Goal: Navigation & Orientation: Find specific page/section

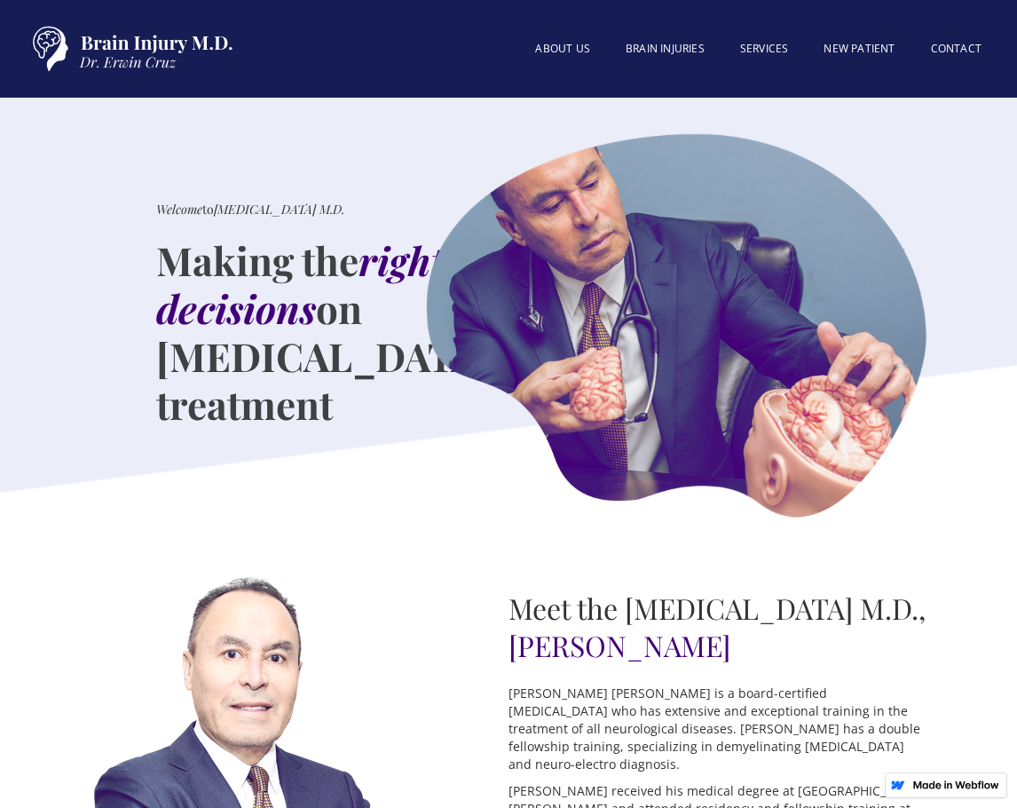
scroll to position [3860, 0]
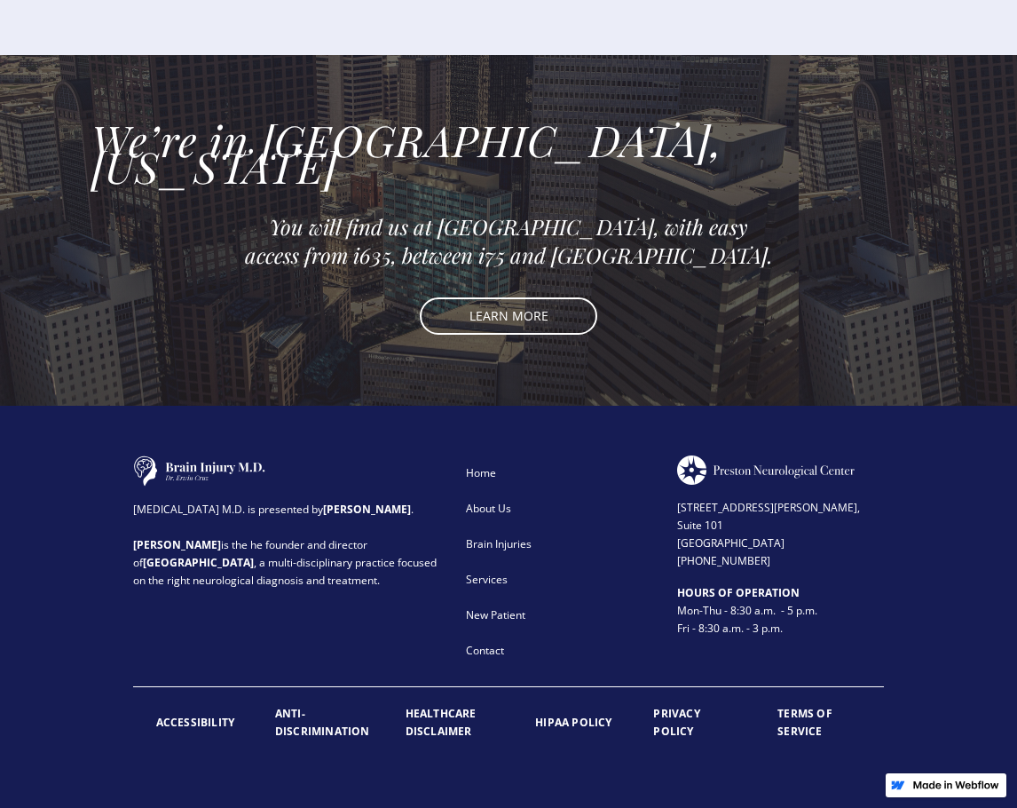
click at [493, 659] on div "Contact" at bounding box center [560, 651] width 189 height 18
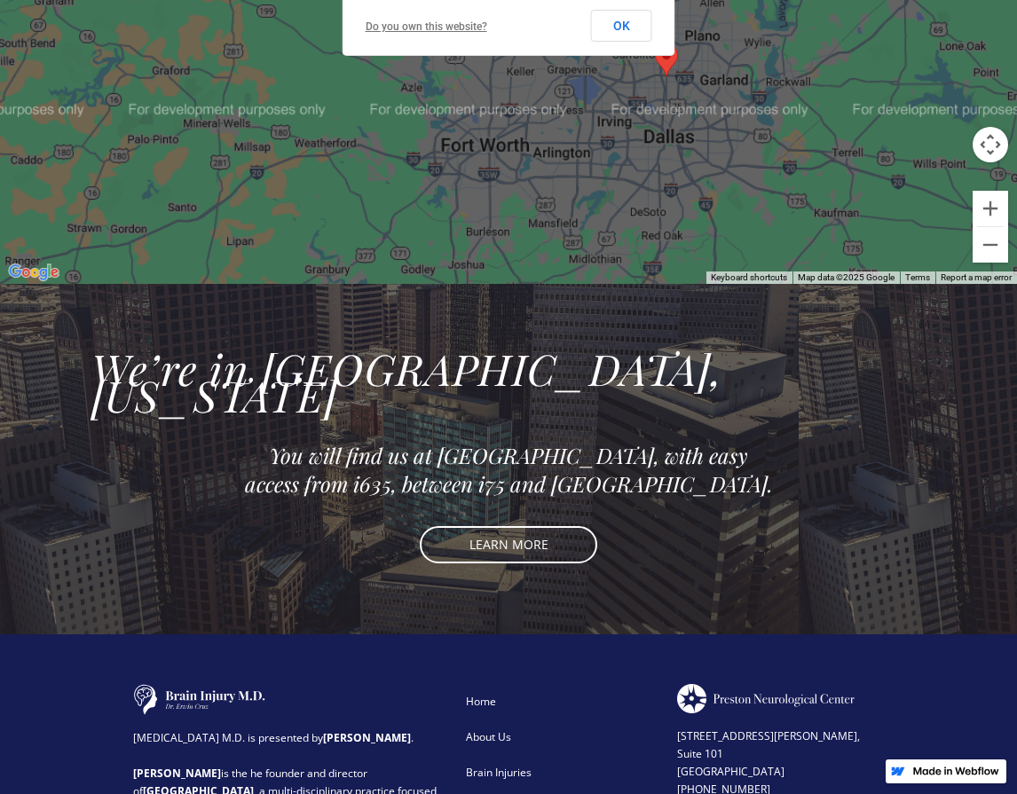
scroll to position [1586, 0]
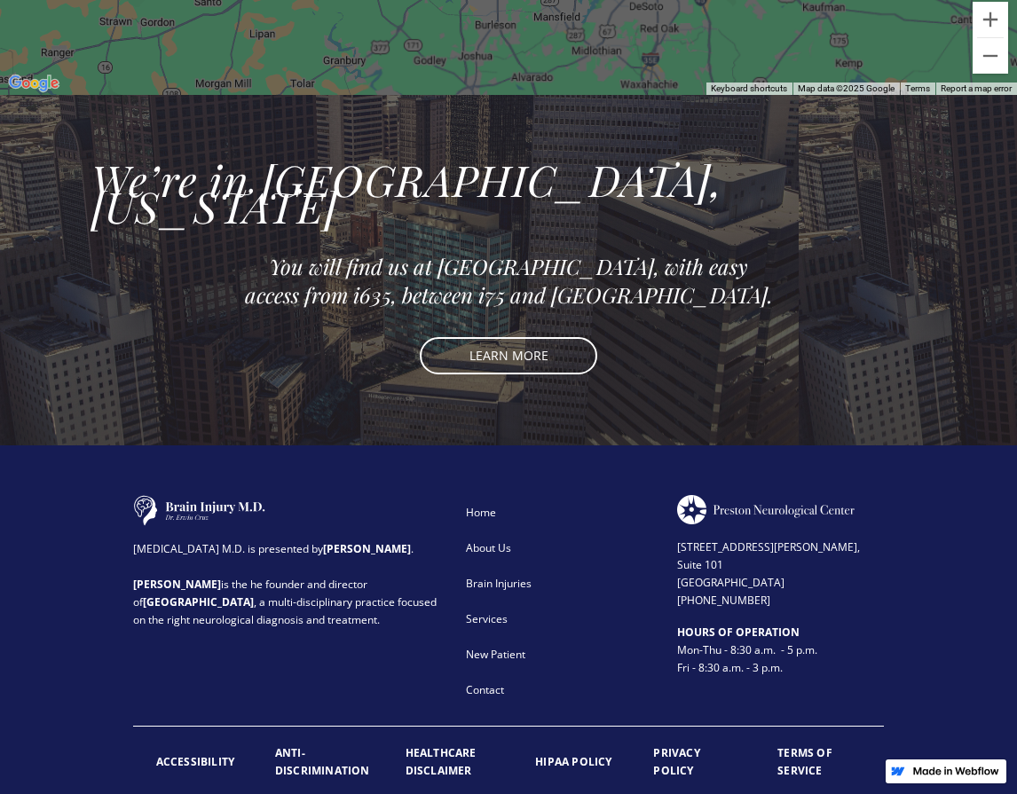
click at [505, 540] on div "About Us" at bounding box center [560, 549] width 189 height 18
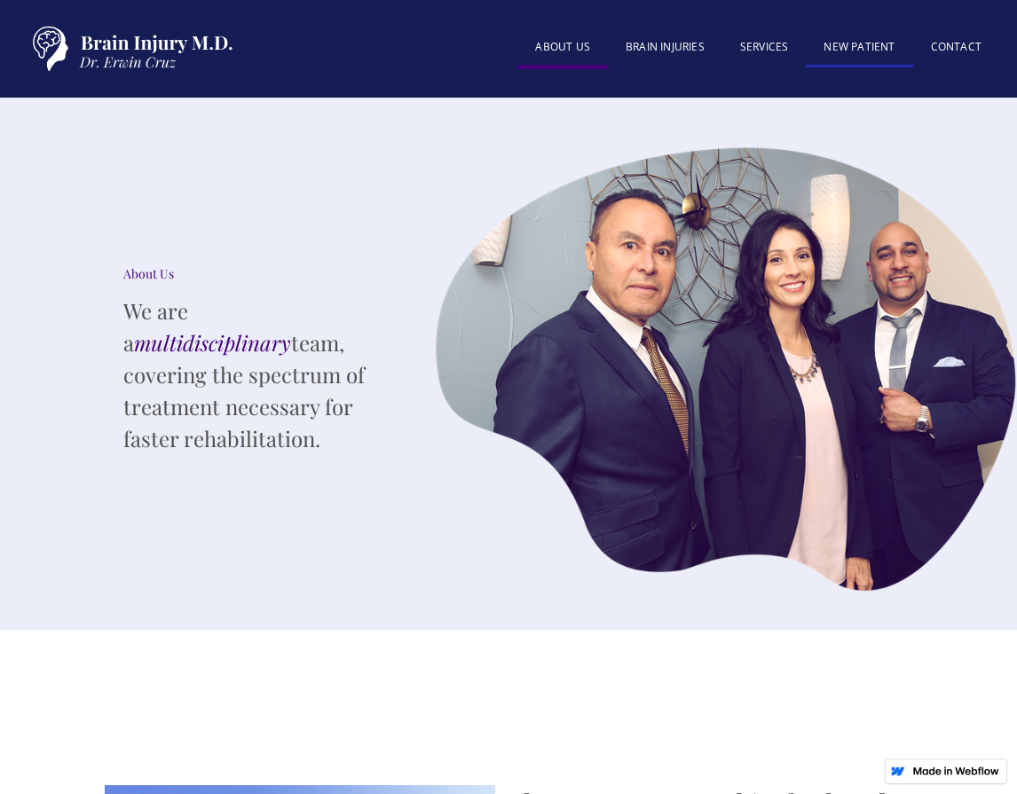
drag, startPoint x: 837, startPoint y: 49, endPoint x: 840, endPoint y: 58, distance: 9.3
click at [837, 51] on link "New patient" at bounding box center [859, 48] width 107 height 38
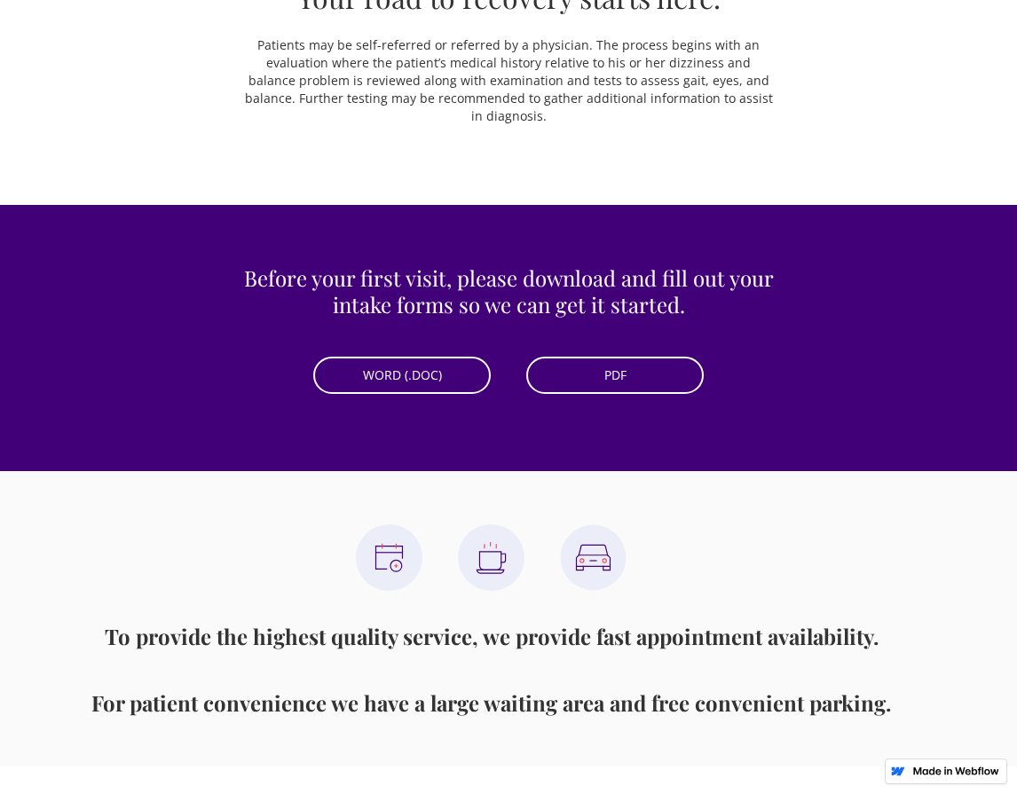
scroll to position [710, 0]
